Goal: Task Accomplishment & Management: Find specific page/section

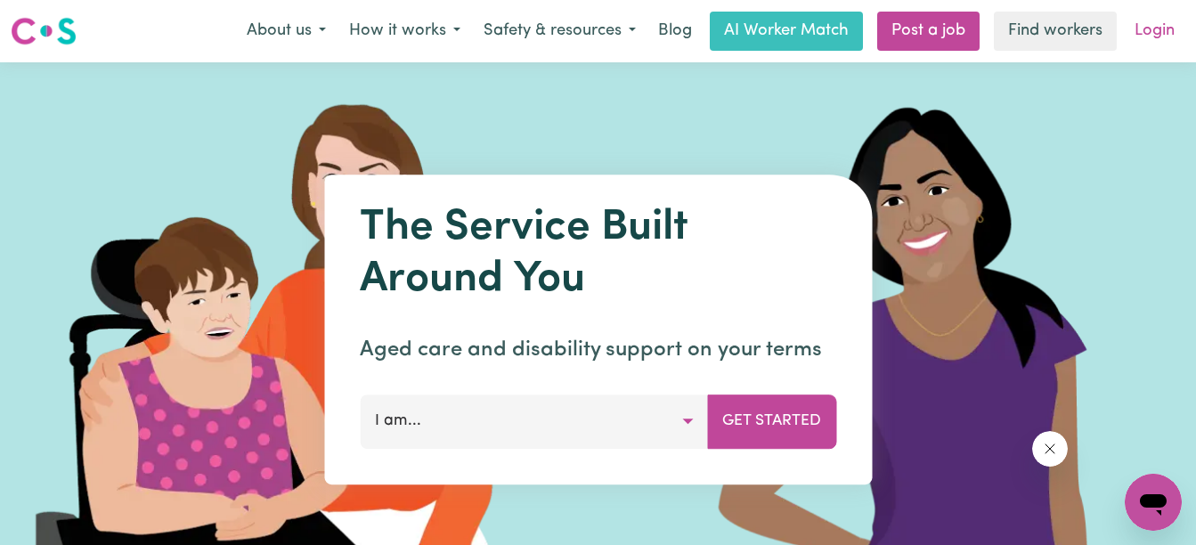
click at [1161, 34] on link "Login" at bounding box center [1154, 31] width 61 height 39
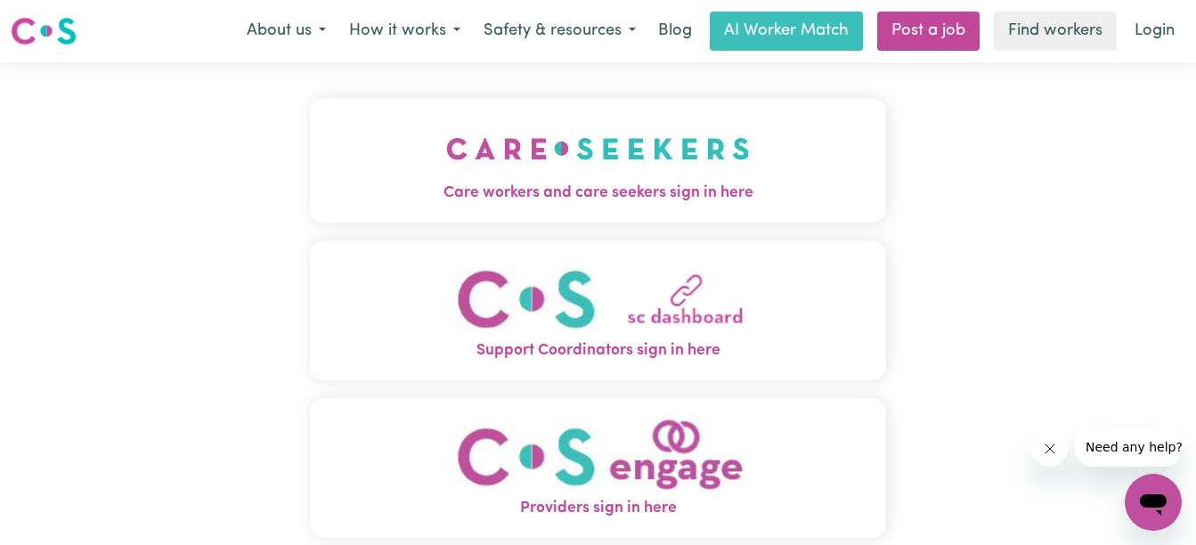
click at [570, 166] on img "Care workers and care seekers sign in here" at bounding box center [598, 149] width 304 height 66
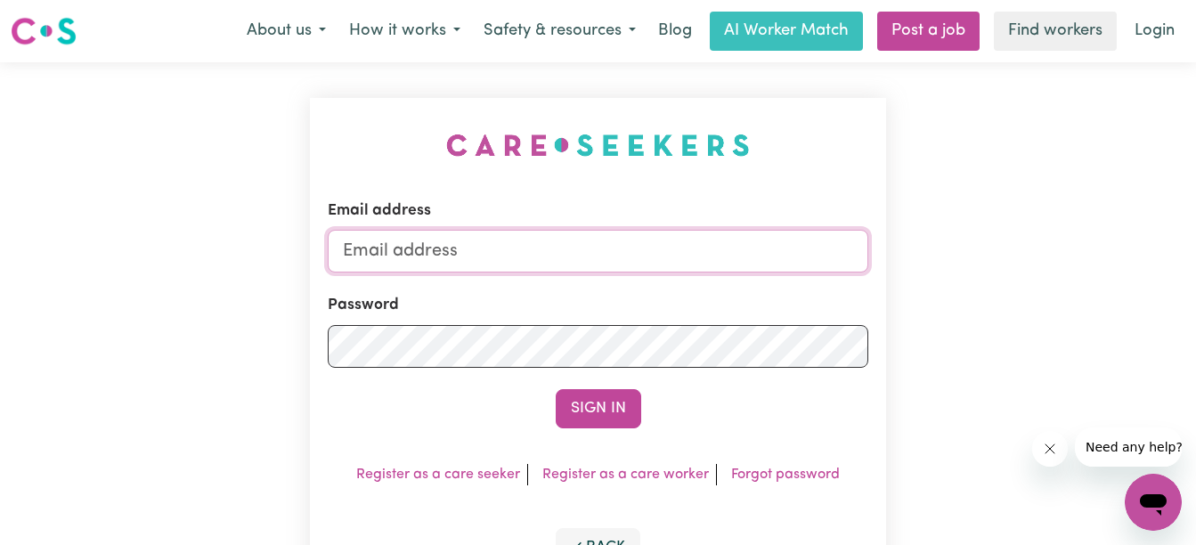
type input "[EMAIL_ADDRESS][DOMAIN_NAME]"
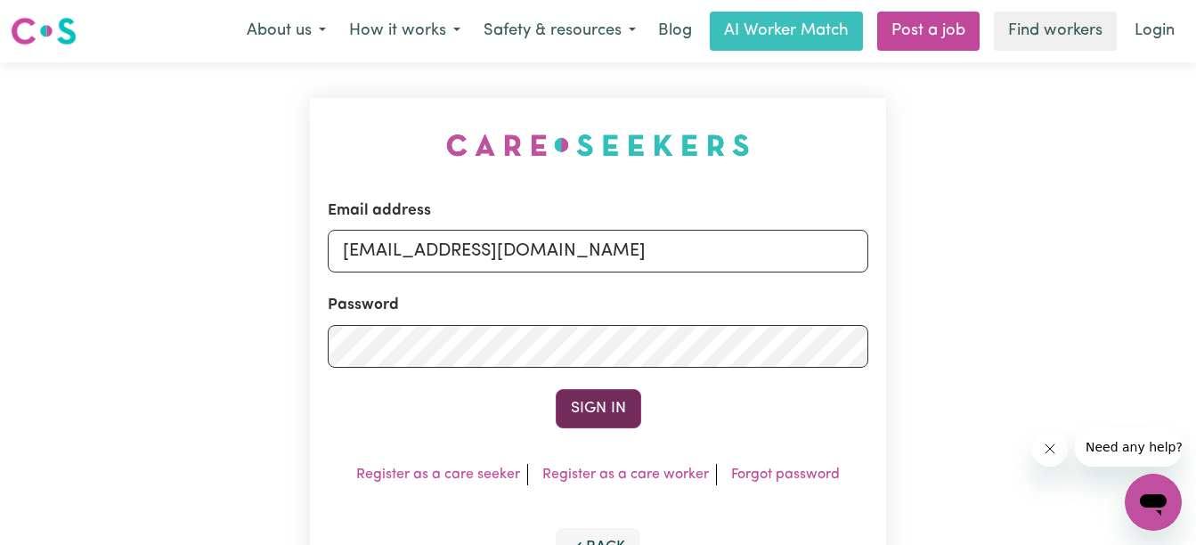
click at [590, 414] on button "Sign In" at bounding box center [598, 408] width 85 height 39
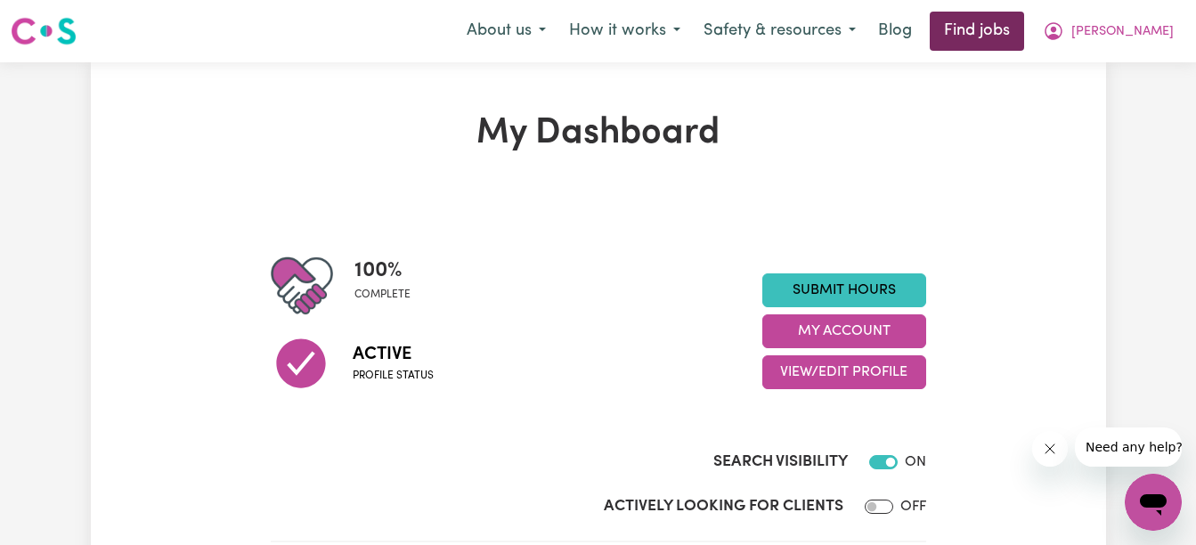
click at [1024, 29] on link "Find jobs" at bounding box center [976, 31] width 94 height 39
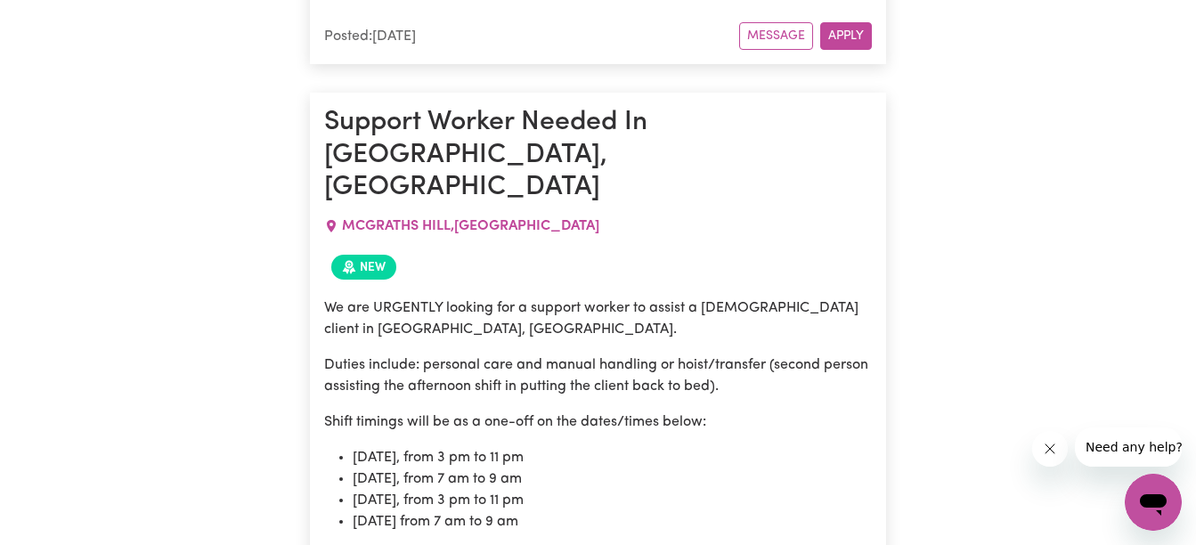
scroll to position [1389, 0]
